Goal: Complete application form: Complete application form

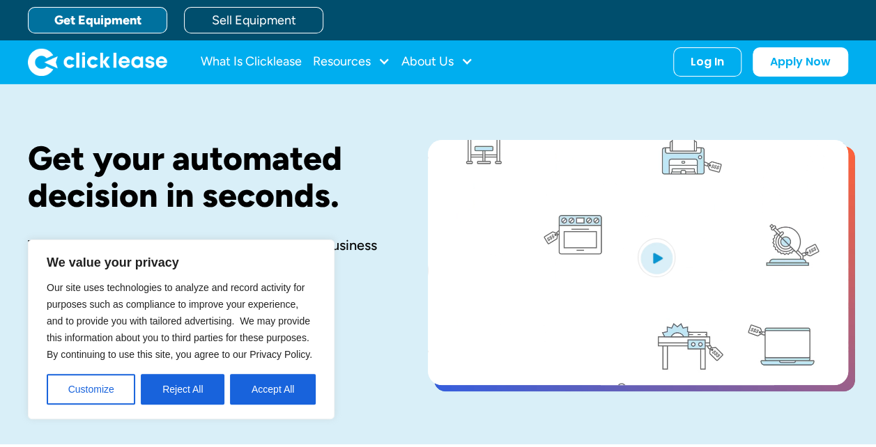
click at [266, 395] on button "Accept All" at bounding box center [273, 389] width 86 height 31
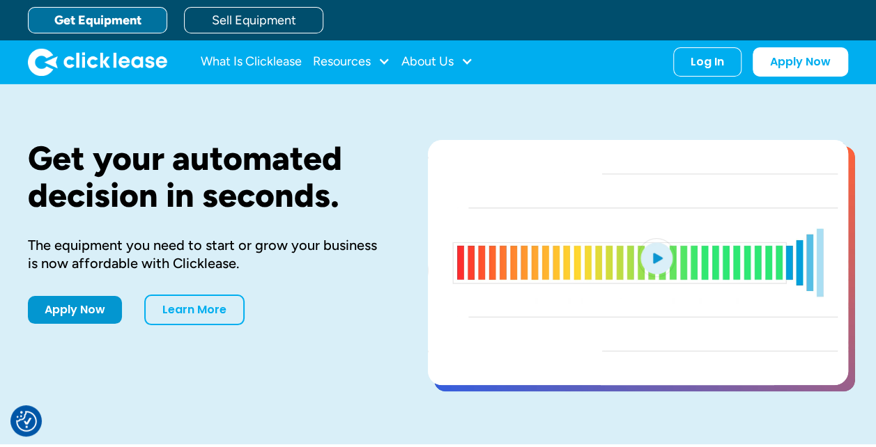
click at [54, 302] on link "Apply Now" at bounding box center [75, 310] width 94 height 28
